Goal: Contribute content: Add original content to the website for others to see

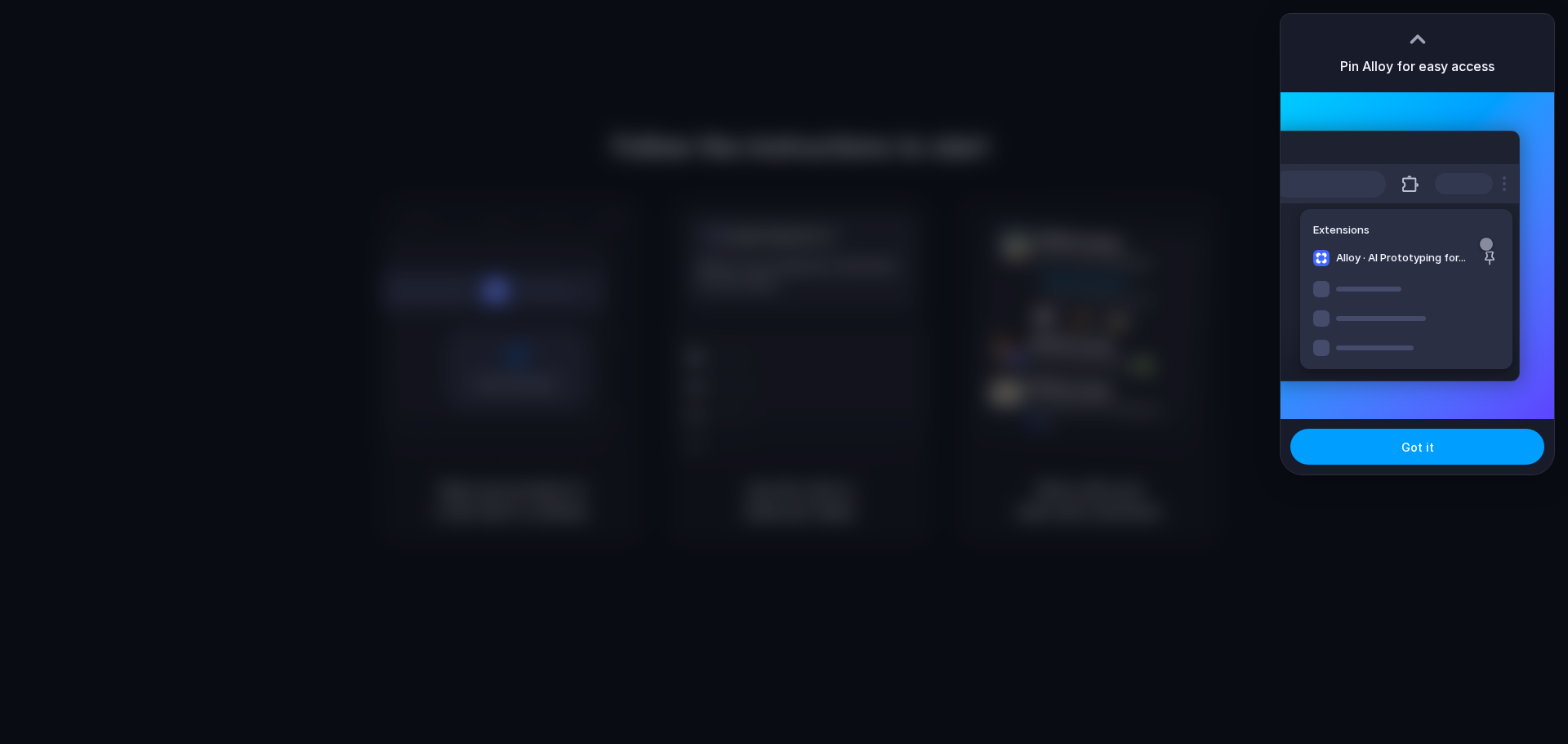
click at [1440, 447] on button "Got it" at bounding box center [1417, 447] width 254 height 36
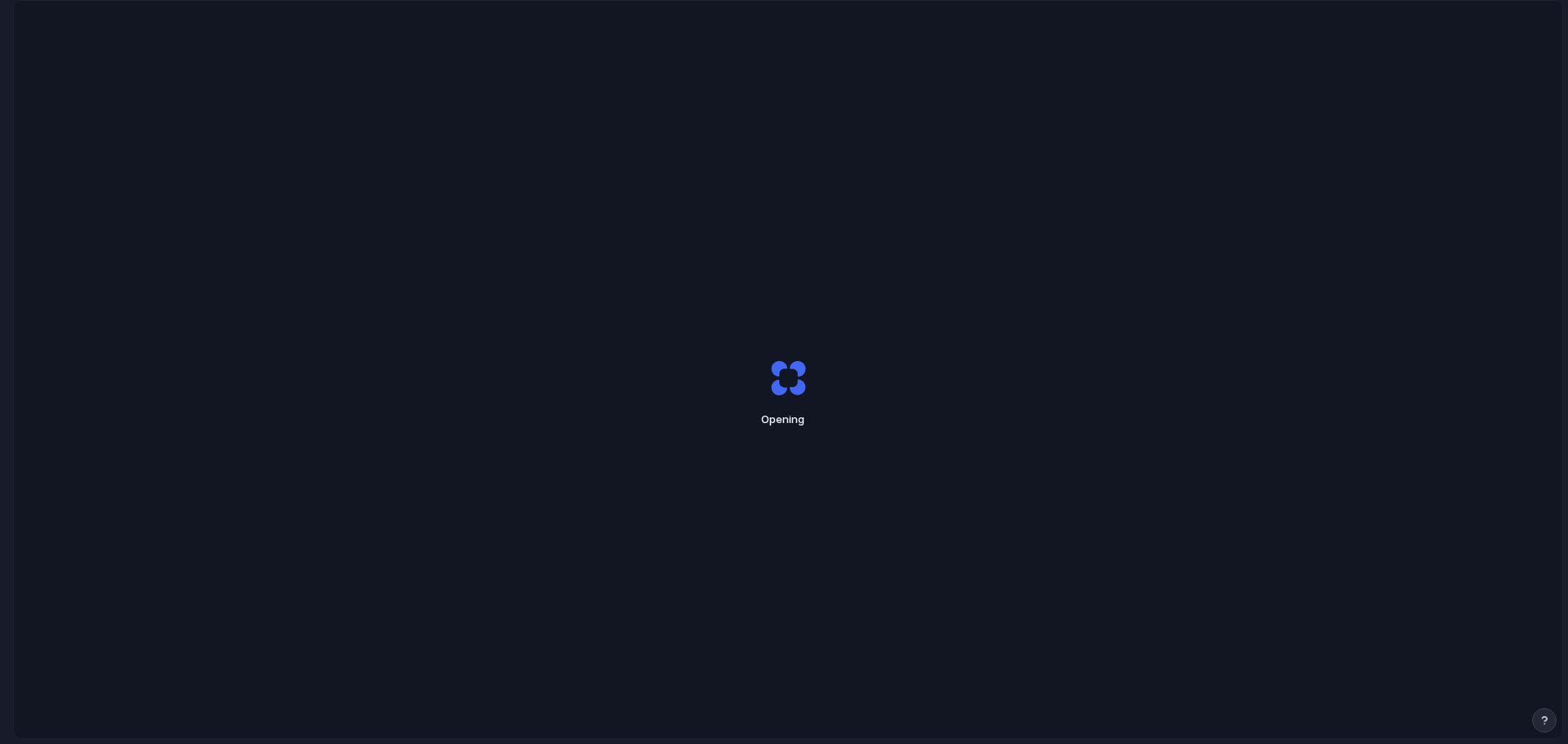
scroll to position [0, 15]
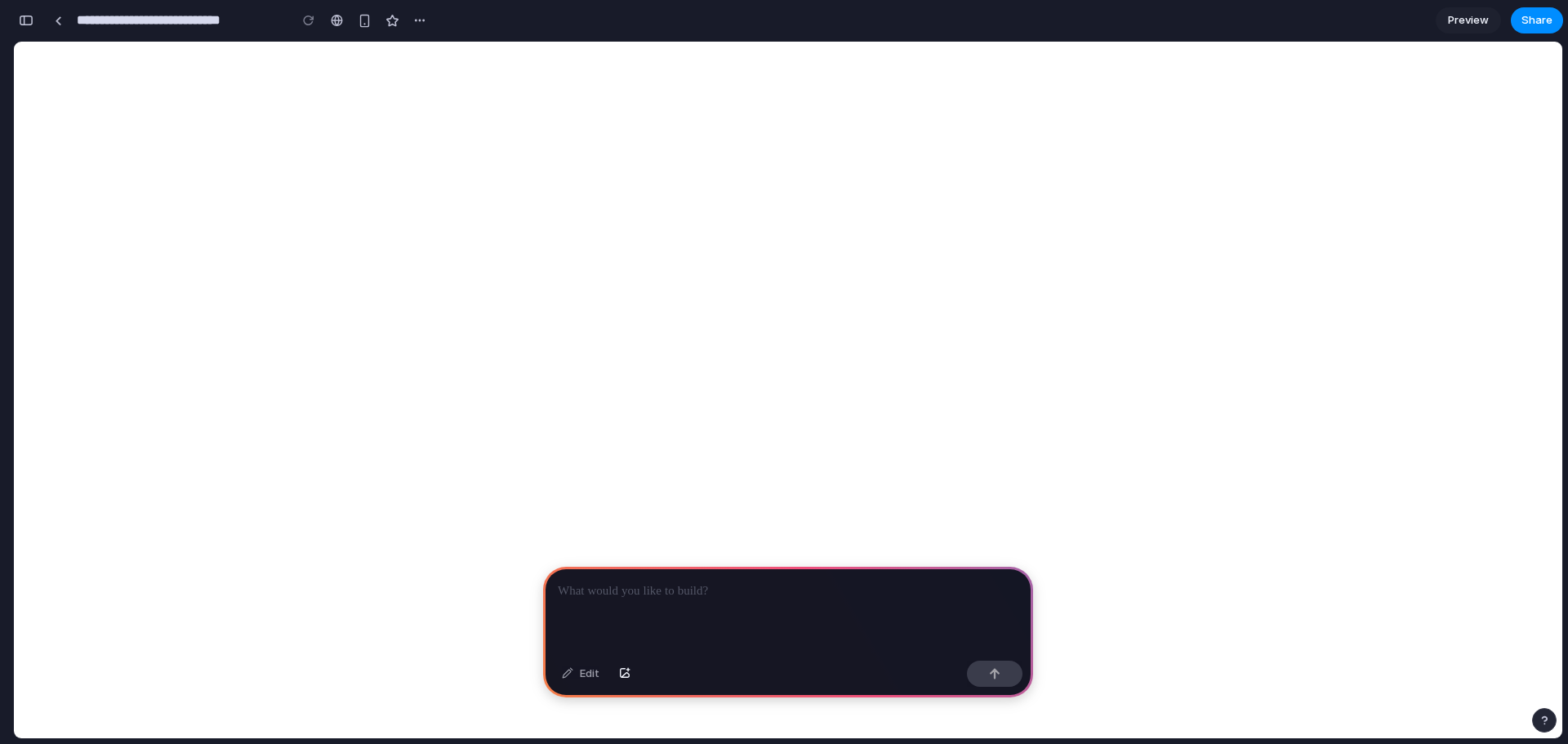
click at [649, 586] on p at bounding box center [788, 591] width 461 height 20
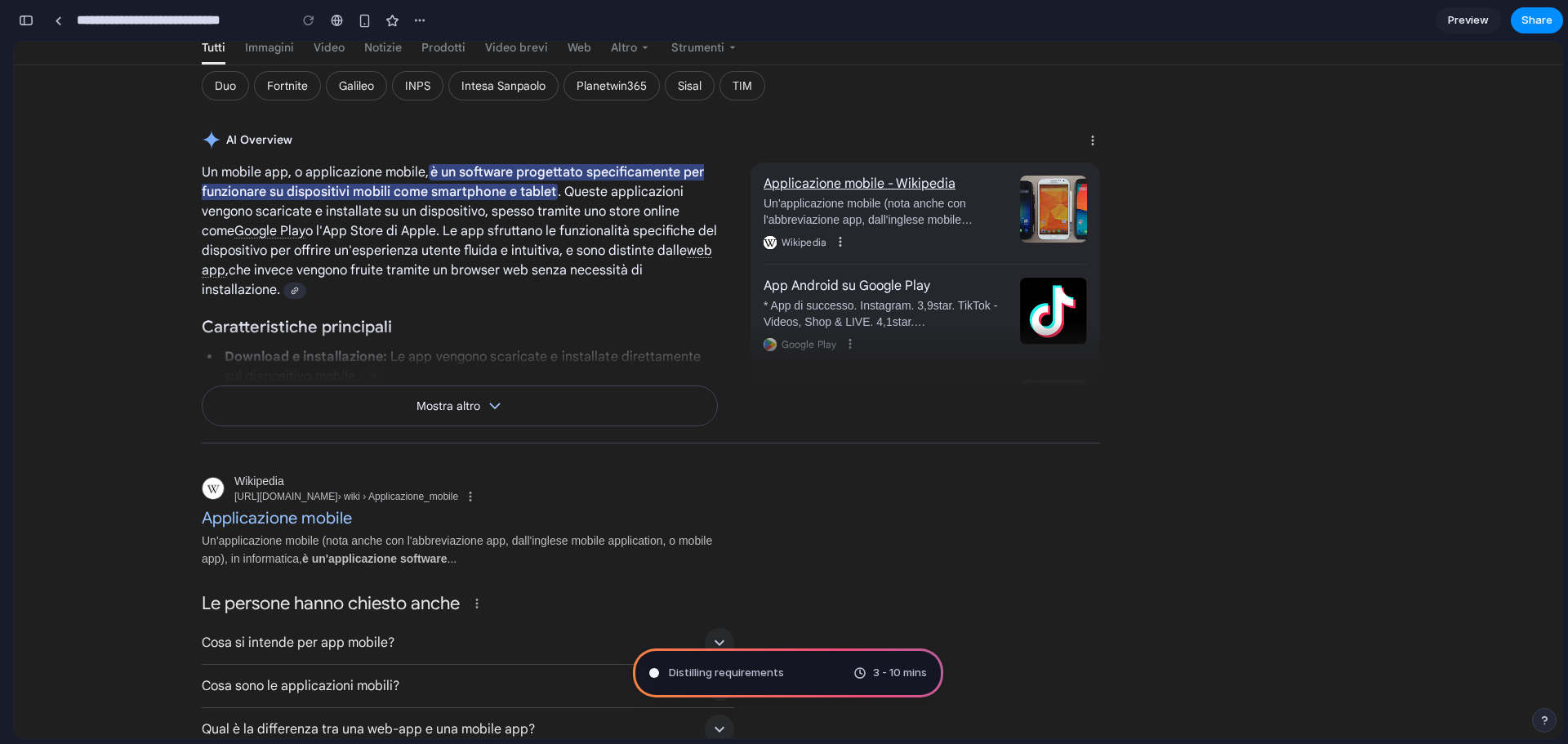
scroll to position [0, 0]
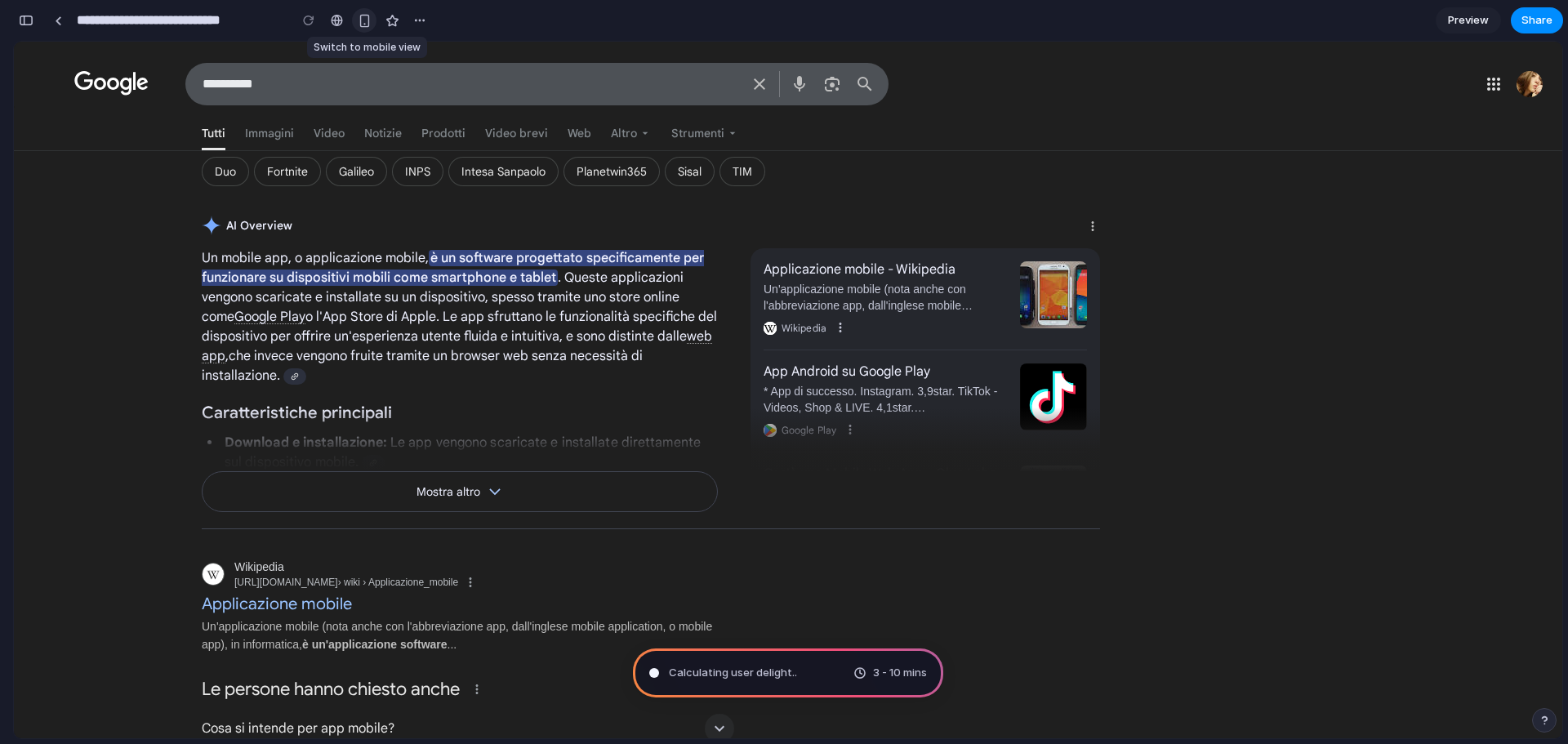
click at [363, 23] on div "button" at bounding box center [364, 21] width 14 height 14
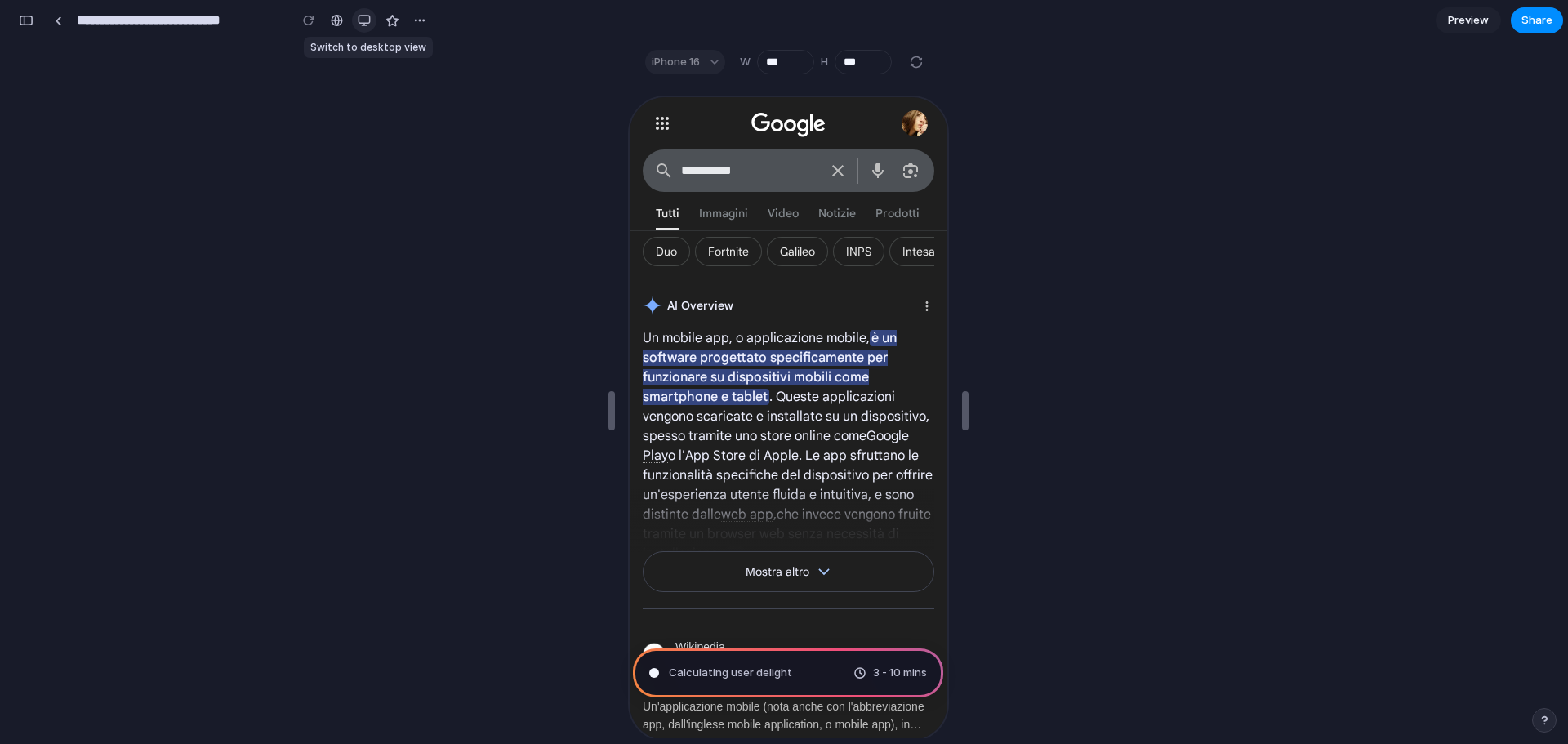
click at [363, 23] on div "button" at bounding box center [364, 21] width 13 height 13
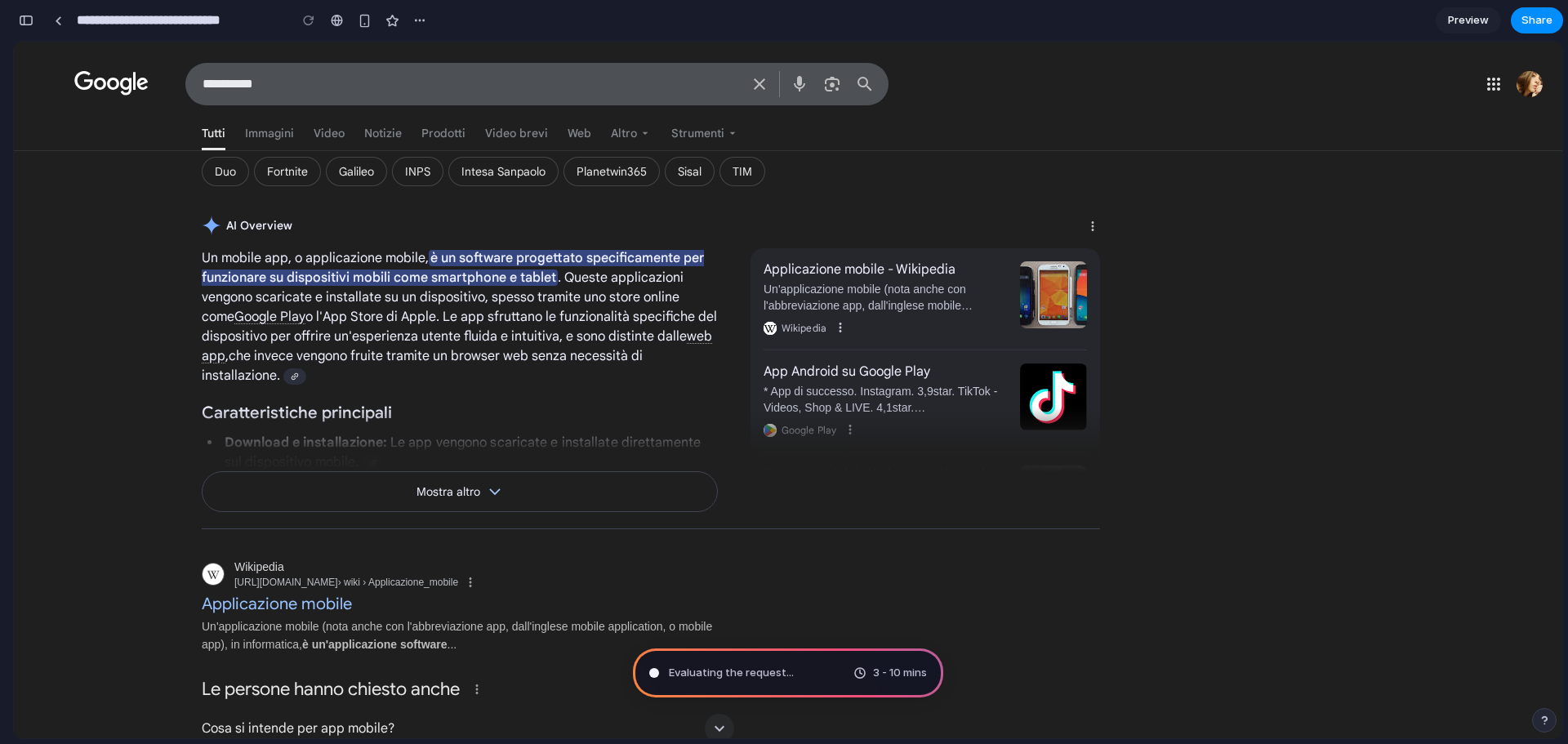
click at [33, 25] on div "button" at bounding box center [26, 21] width 15 height 11
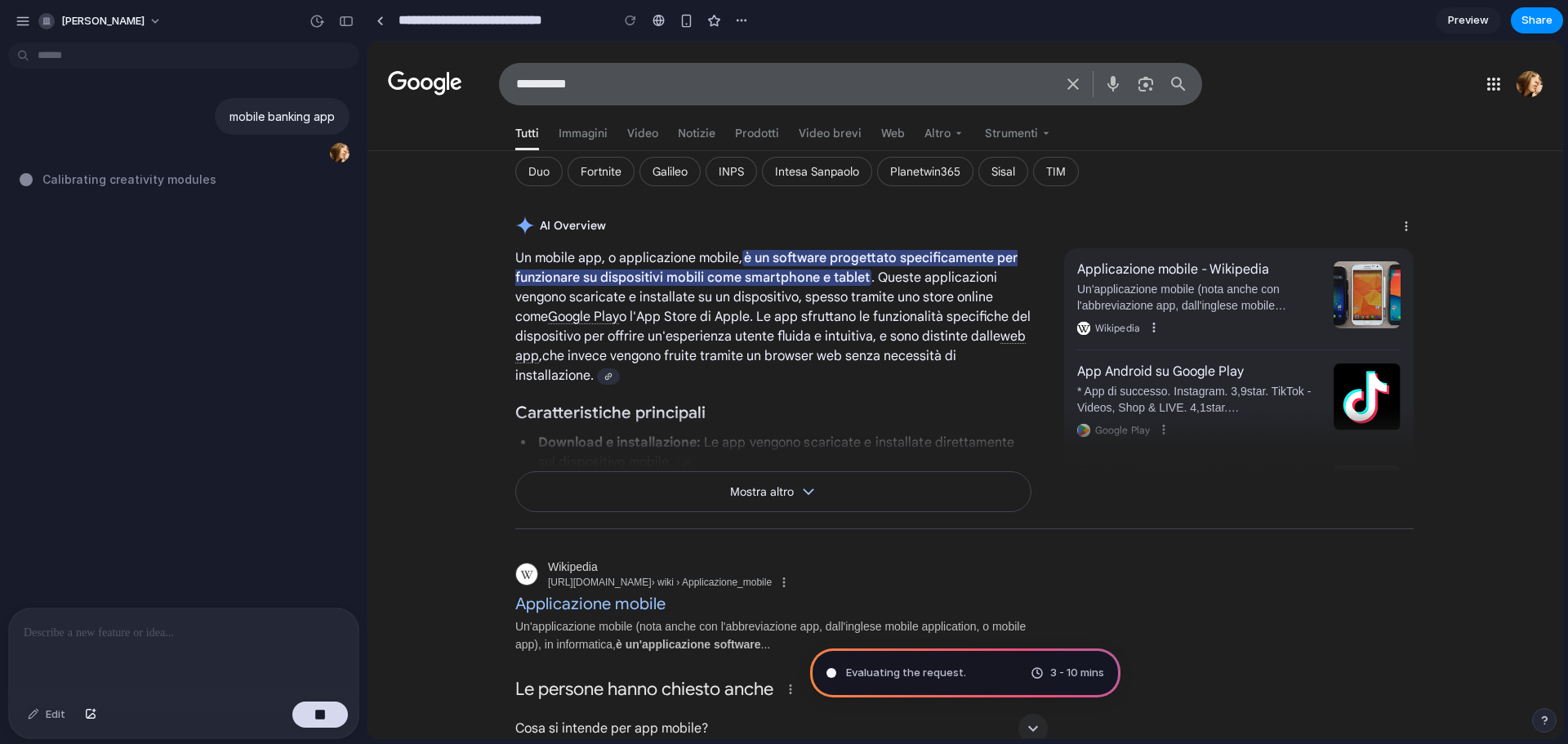
click at [1475, 25] on span "Preview" at bounding box center [1468, 20] width 41 height 16
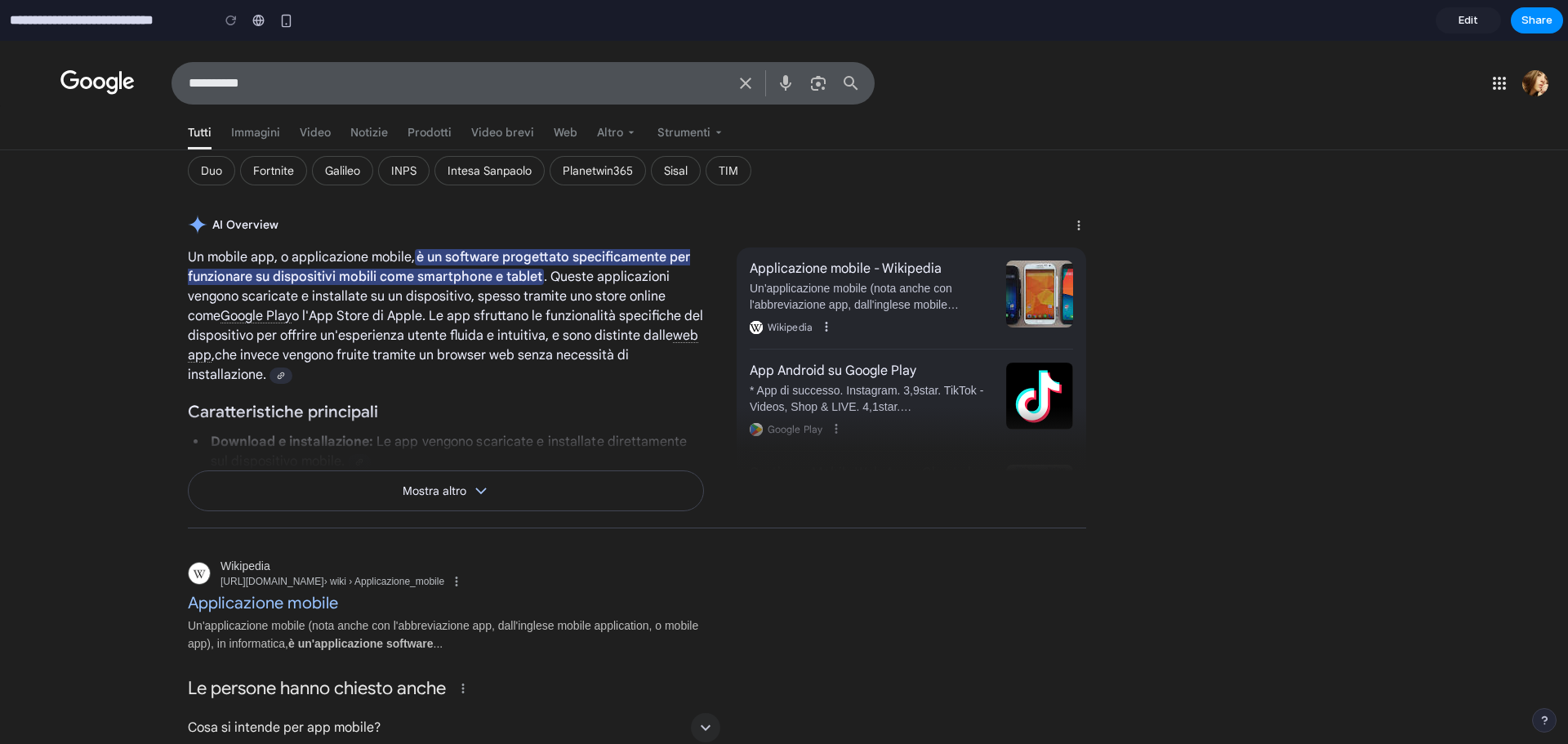
click at [1475, 25] on span "Edit" at bounding box center [1468, 20] width 20 height 16
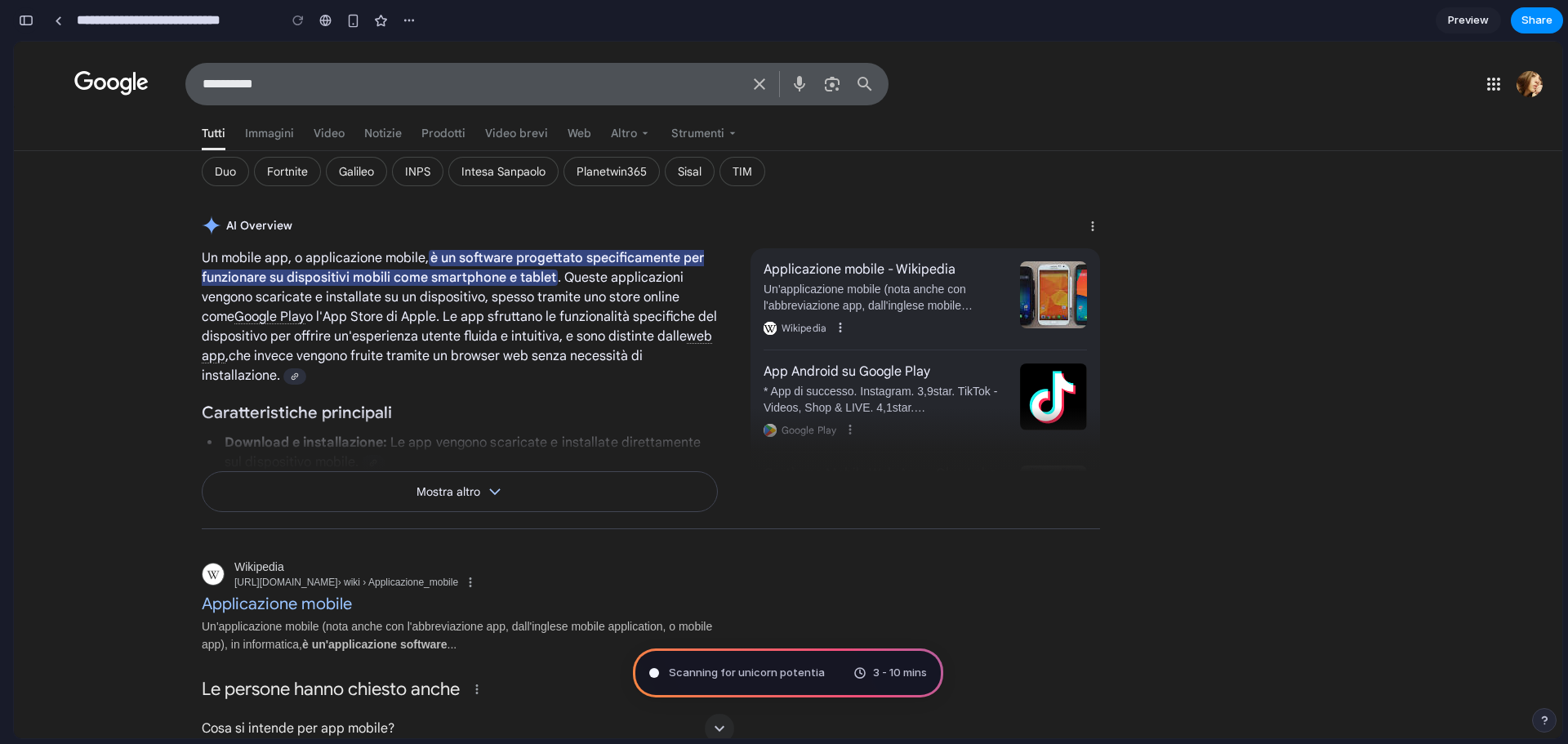
click at [21, 21] on div "button" at bounding box center [26, 21] width 15 height 11
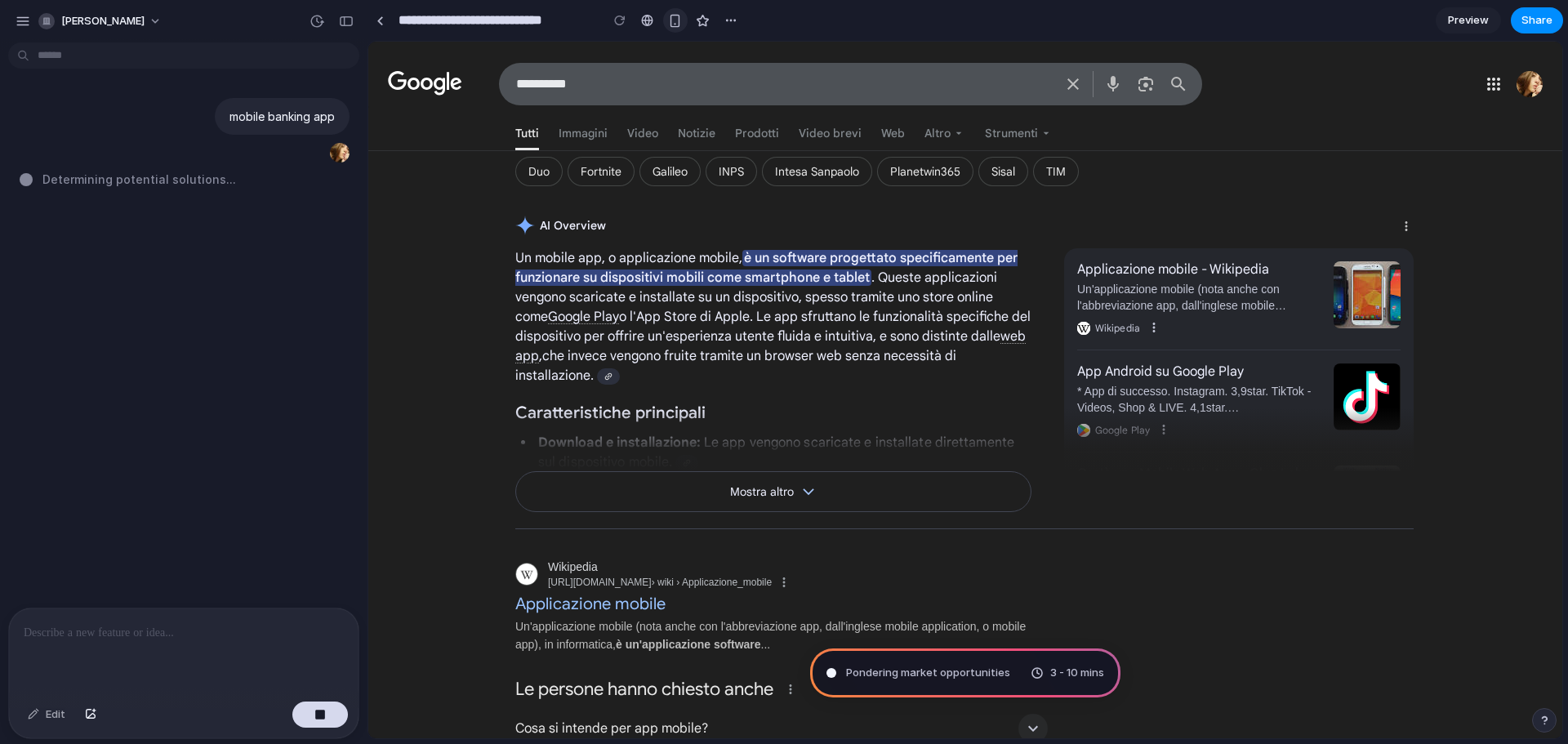
click at [675, 19] on div "button" at bounding box center [675, 21] width 14 height 14
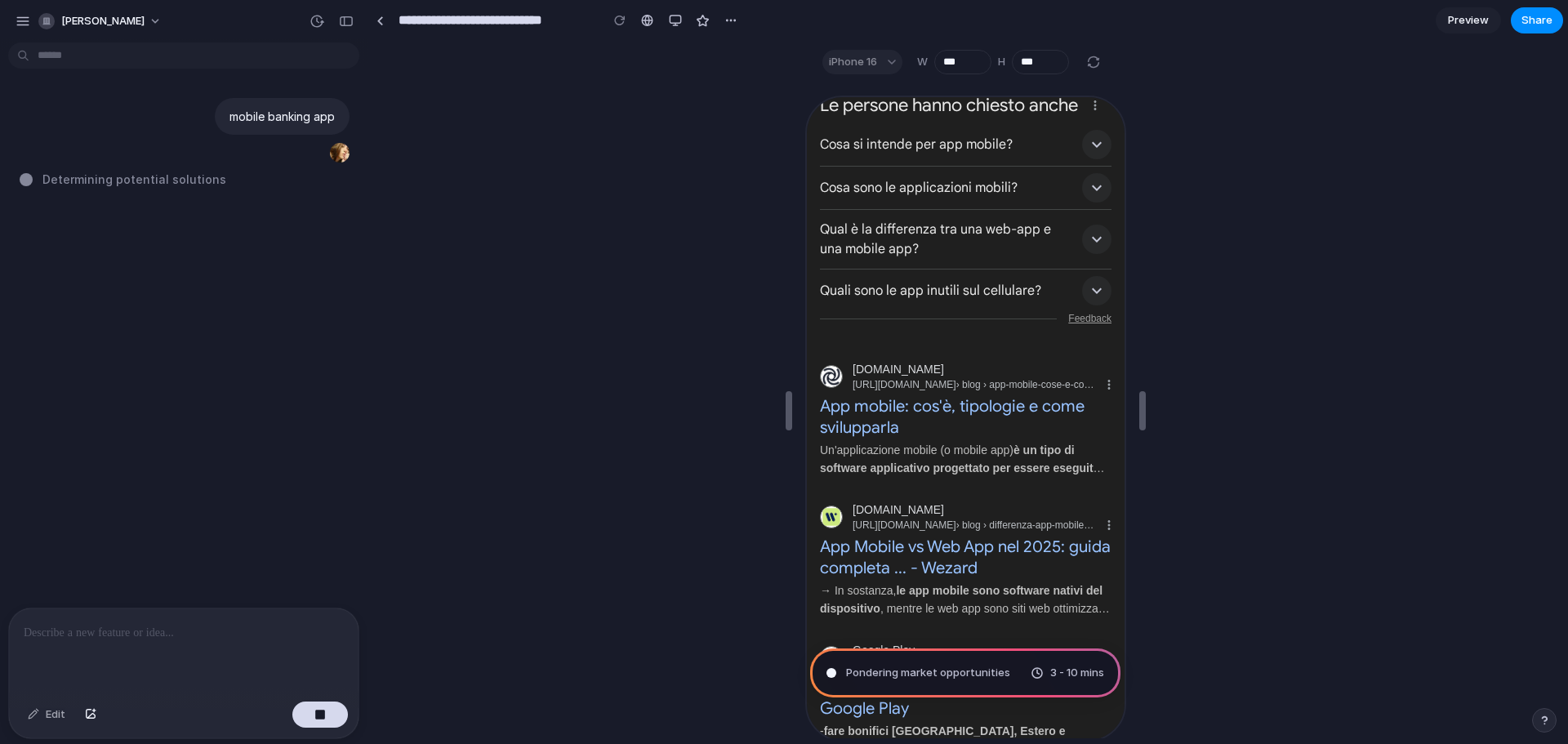
scroll to position [736, 0]
